Goal: Information Seeking & Learning: Learn about a topic

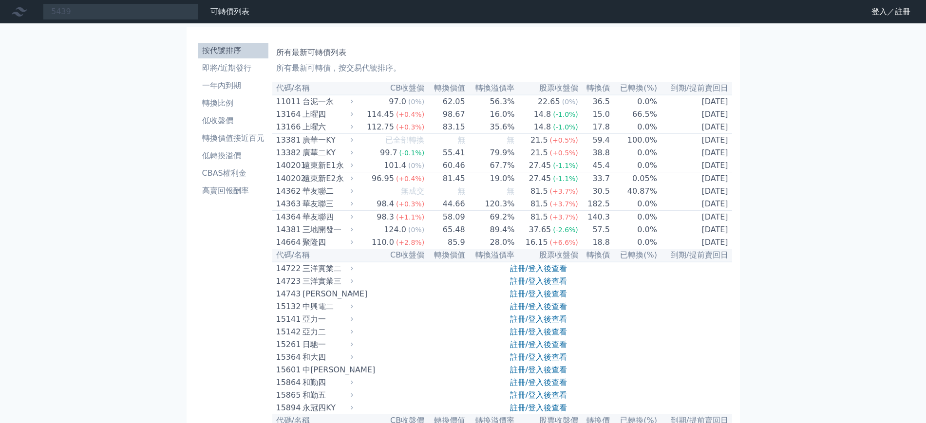
click at [115, 16] on input "5439" at bounding box center [121, 11] width 156 height 17
drag, startPoint x: 115, startPoint y: 16, endPoint x: 0, endPoint y: -11, distance: 118.6
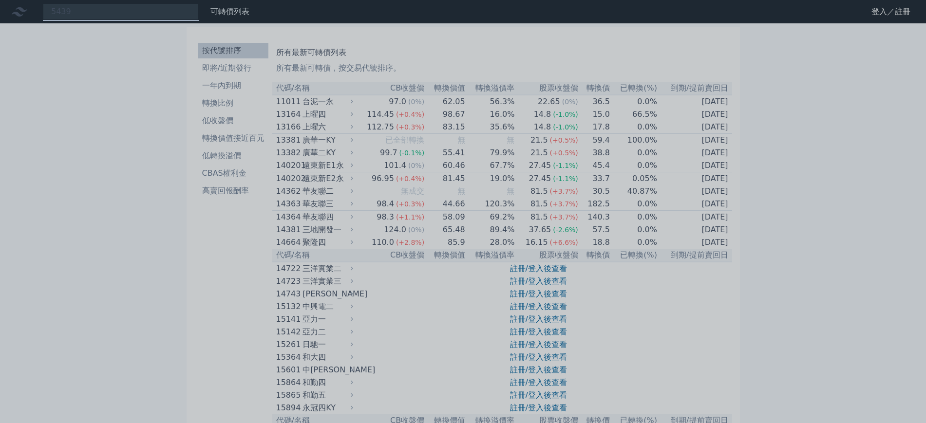
click at [100, 11] on div at bounding box center [463, 211] width 926 height 423
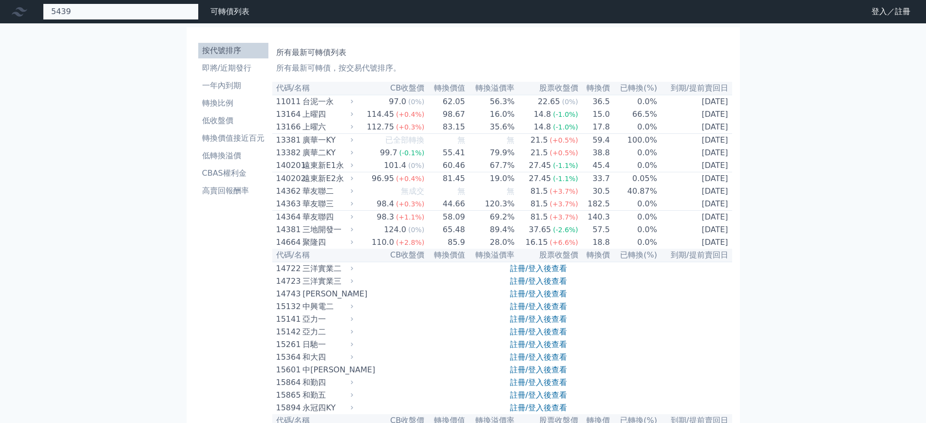
click at [130, 17] on div "5439" at bounding box center [121, 11] width 156 height 17
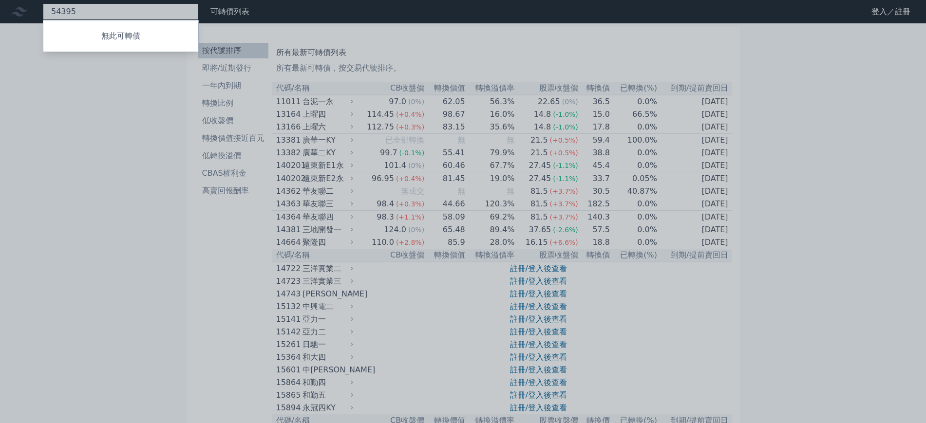
type input "5439"
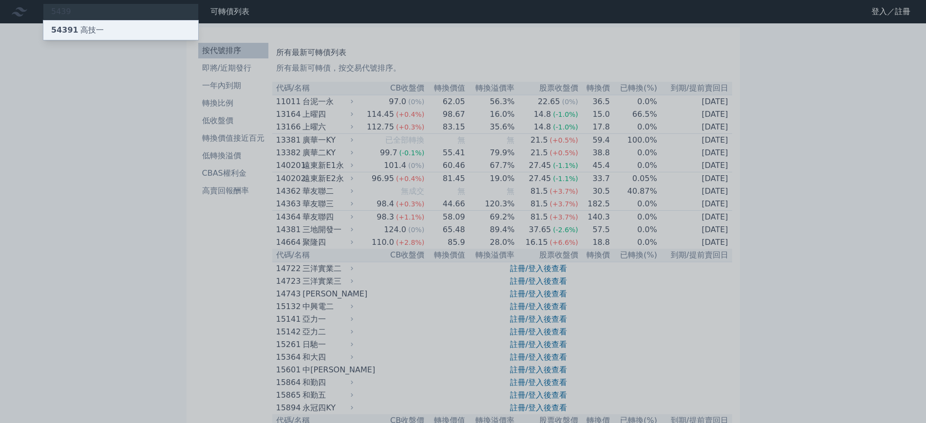
click at [122, 30] on div "54391 高技一" at bounding box center [120, 29] width 155 height 19
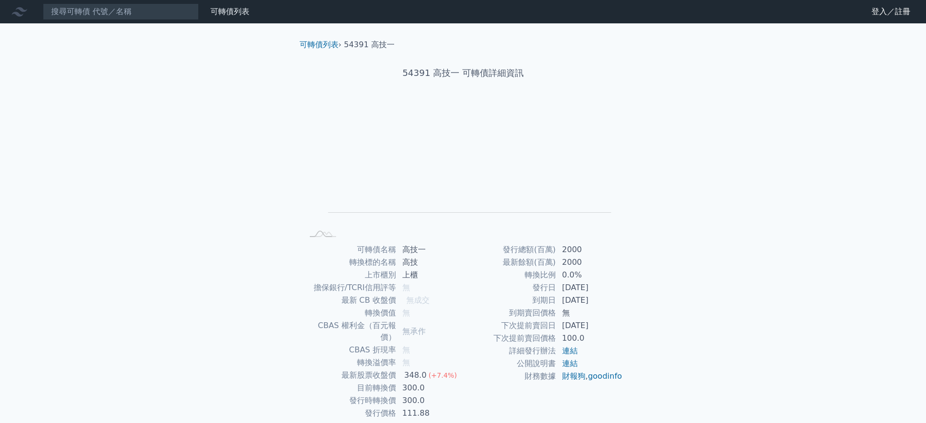
click at [640, 225] on div "可轉債列表 › 54391 高技一 54391 高技一 可轉債詳細資訊 Zoom Out L L Chart created using amCharts l…" at bounding box center [463, 242] width 374 height 439
click at [591, 299] on td "[DATE]" at bounding box center [589, 300] width 67 height 13
click at [570, 331] on td "[DATE]" at bounding box center [589, 325] width 67 height 13
drag, startPoint x: 133, startPoint y: 254, endPoint x: 173, endPoint y: 161, distance: 100.6
click at [134, 254] on div "可轉債列表 財務數據 可轉債列表 財務數據 登入／註冊 登入／註冊 可轉債列表 › 54391 高技一 54391 高技一 可轉債詳細資訊 Zoom Out …" at bounding box center [463, 231] width 926 height 463
